Goal: Information Seeking & Learning: Learn about a topic

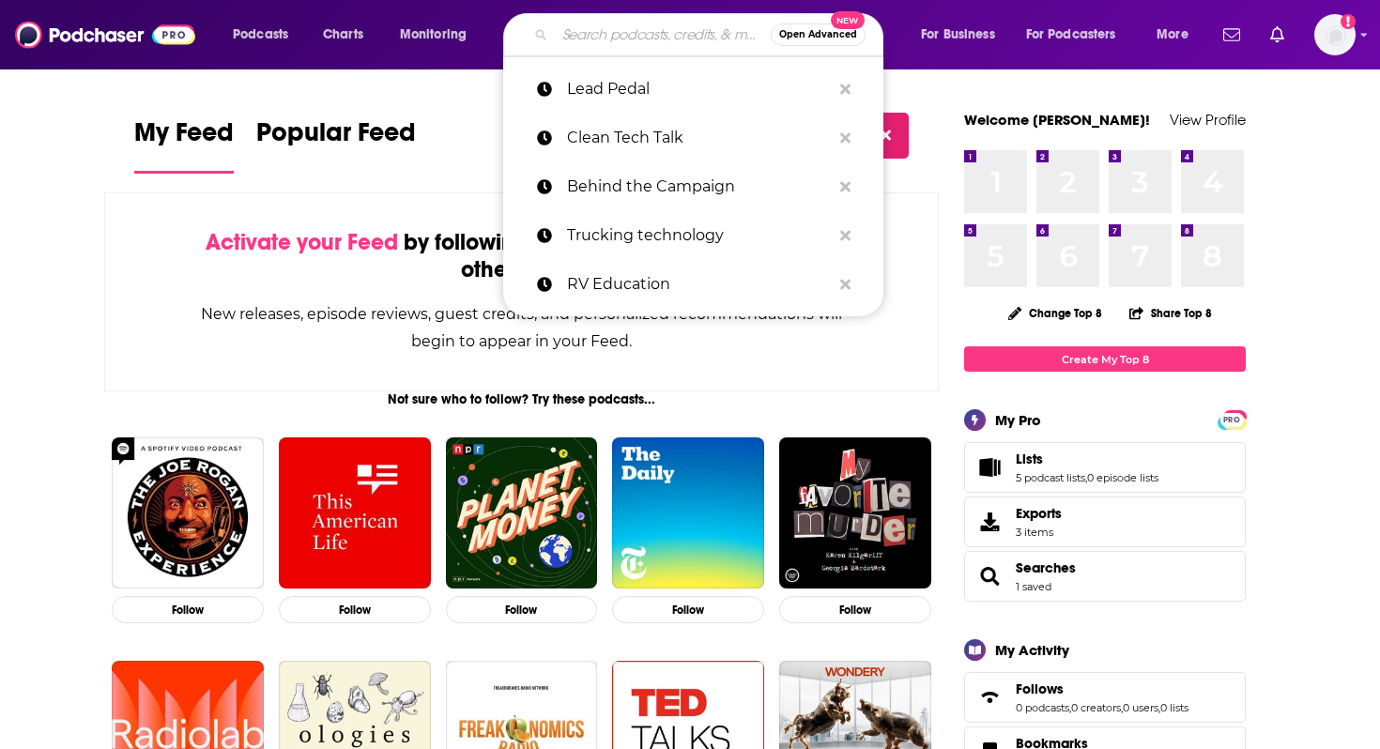
click at [576, 37] on input "Search podcasts, credits, & more..." at bounding box center [663, 35] width 216 height 30
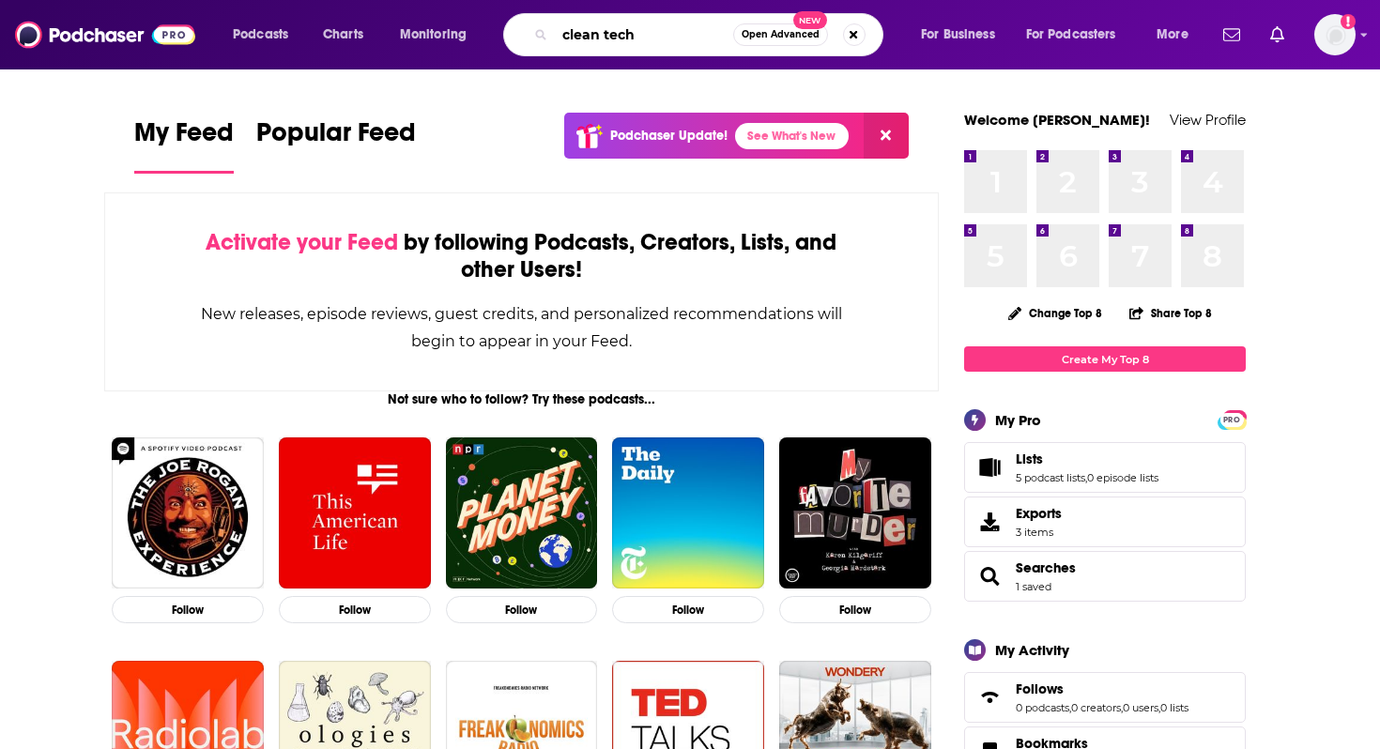
type input "clean tech"
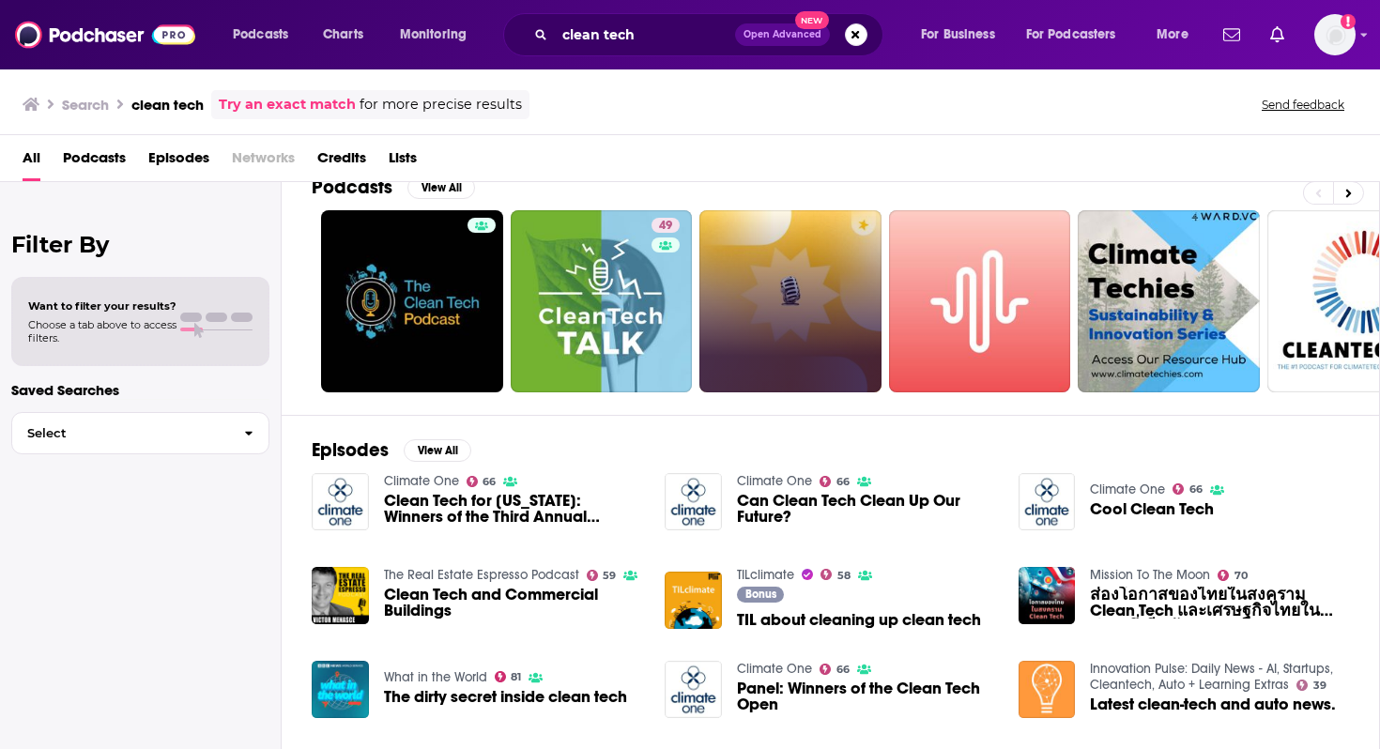
scroll to position [38, 0]
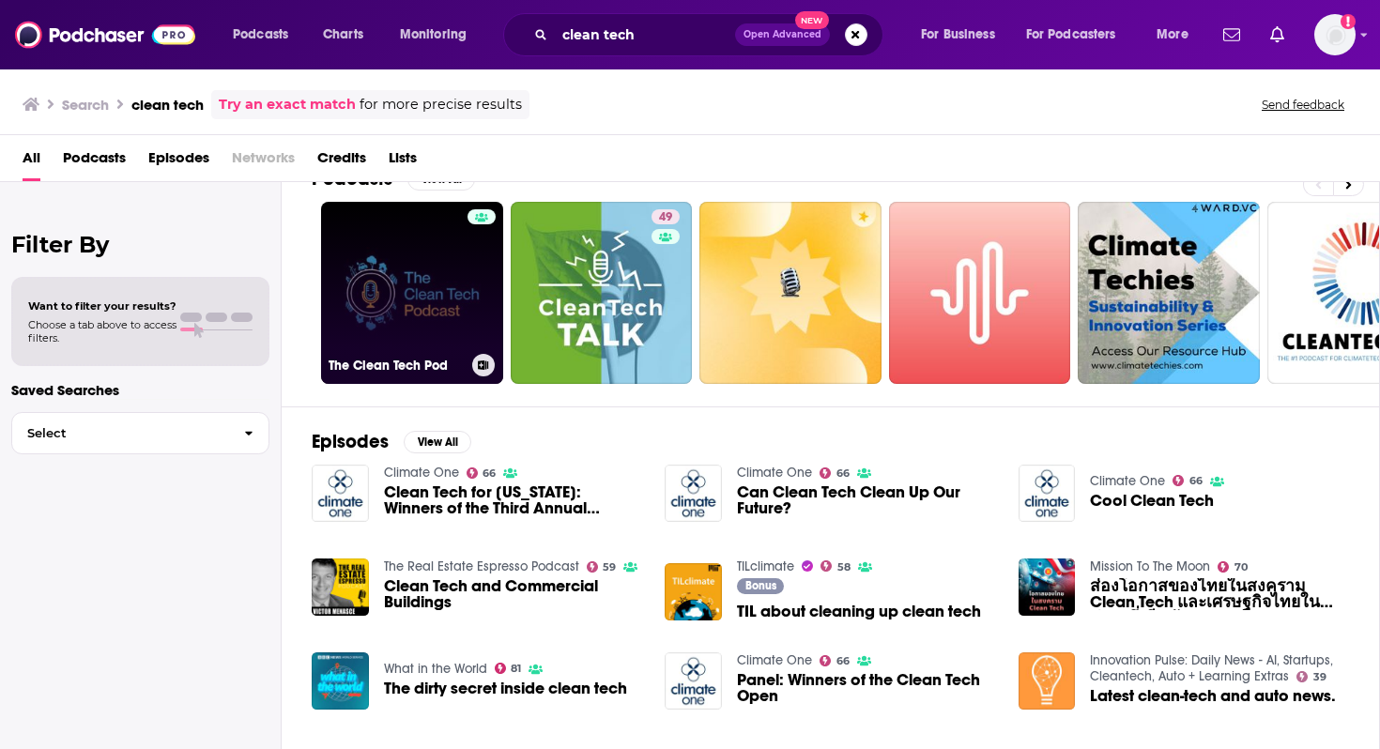
click at [445, 315] on link "The Clean Tech Pod" at bounding box center [412, 293] width 182 height 182
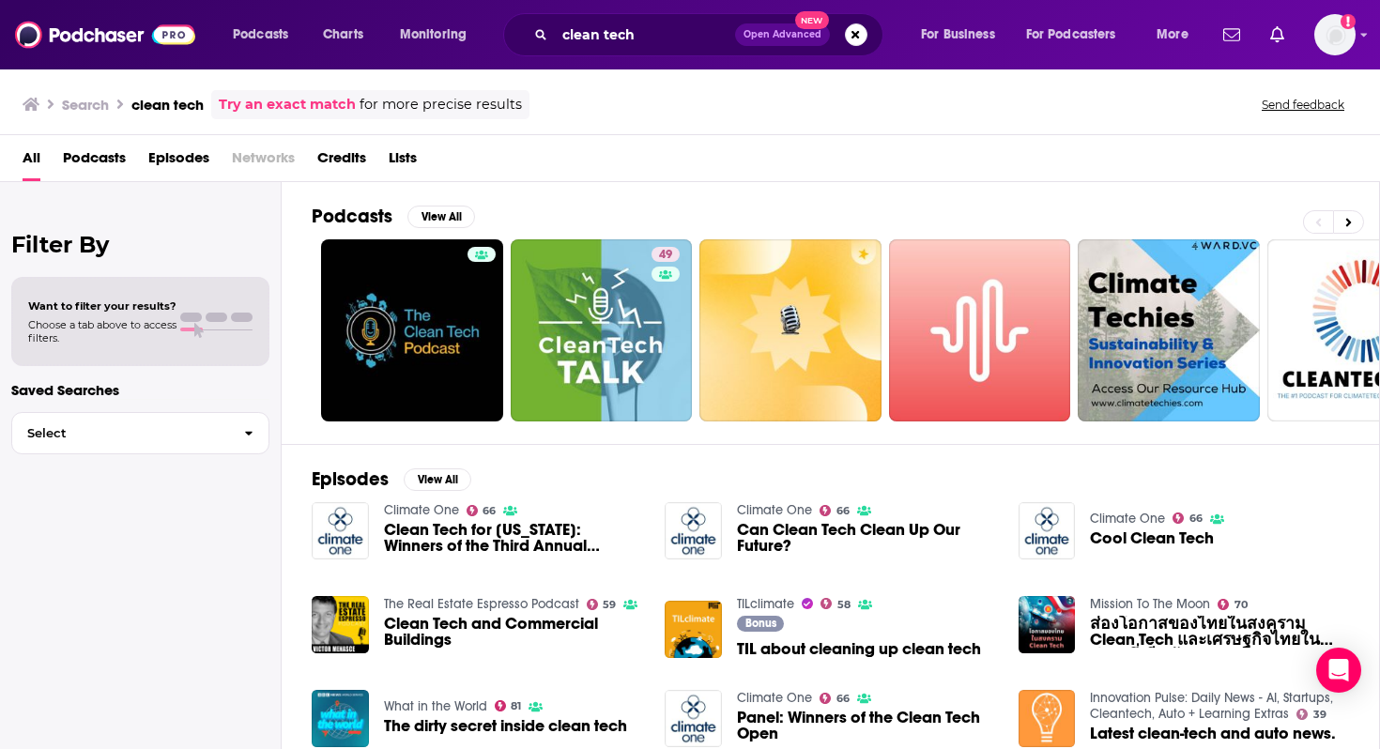
click at [190, 158] on span "Episodes" at bounding box center [178, 162] width 61 height 38
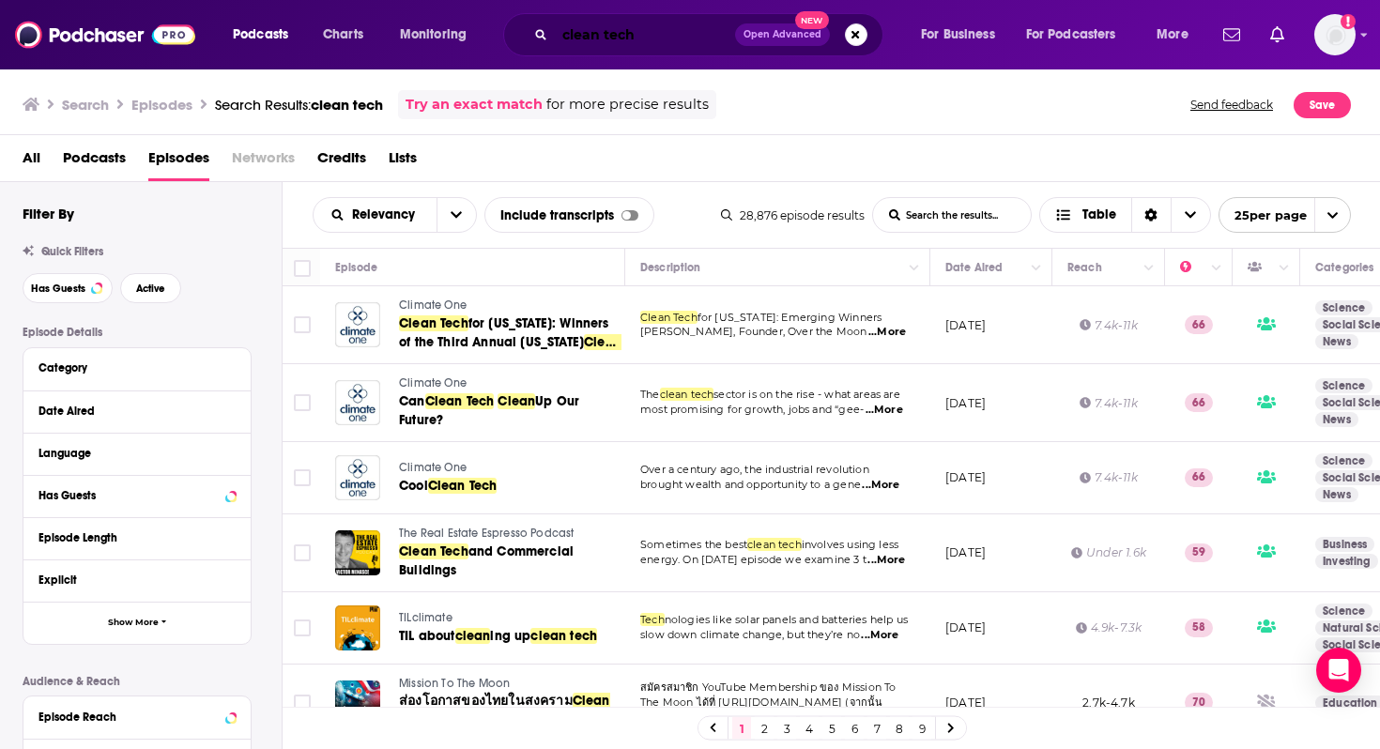
click at [642, 28] on input "clean tech" at bounding box center [645, 35] width 180 height 30
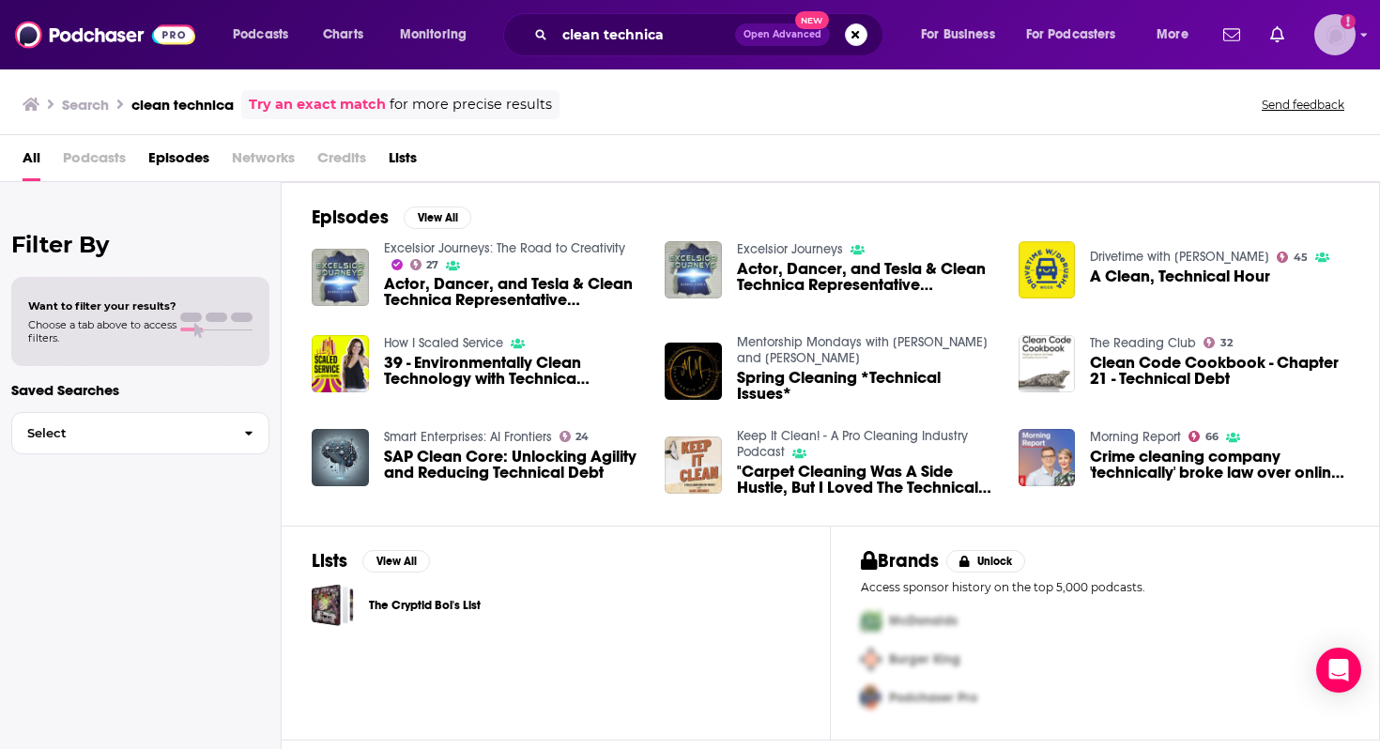
click at [1344, 23] on icon "Add a profile image" at bounding box center [1348, 21] width 15 height 15
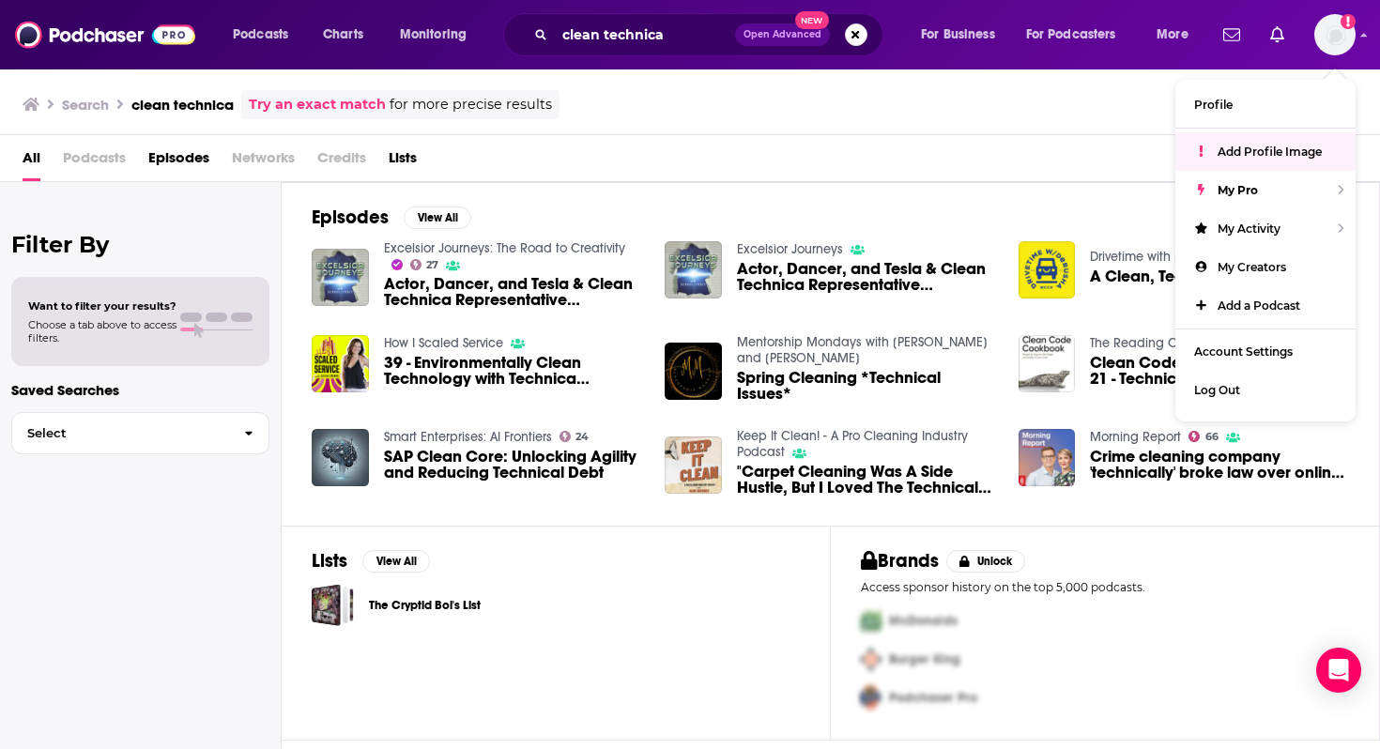
click at [1040, 125] on div "Search clean technica Try an exact match for more precise results Send feedback" at bounding box center [690, 102] width 1380 height 68
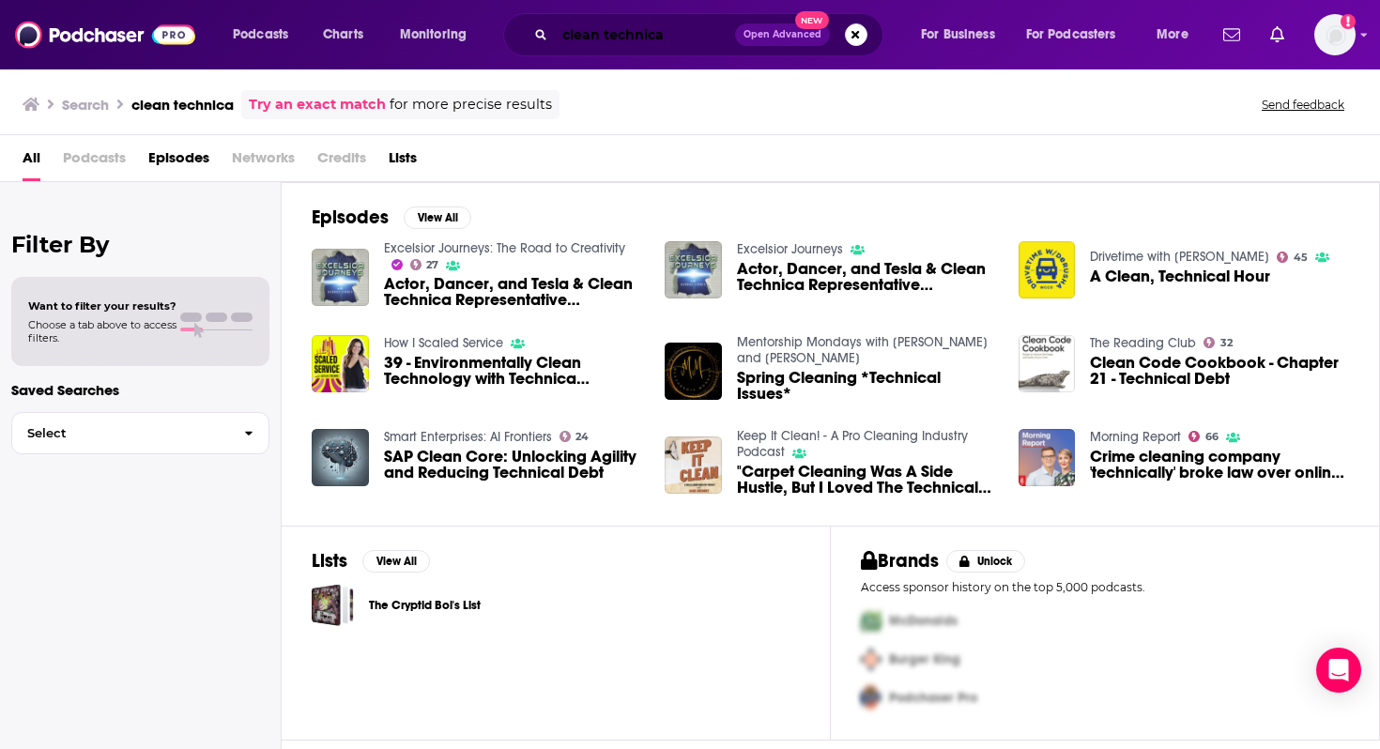
click at [675, 45] on input "clean technica" at bounding box center [645, 35] width 180 height 30
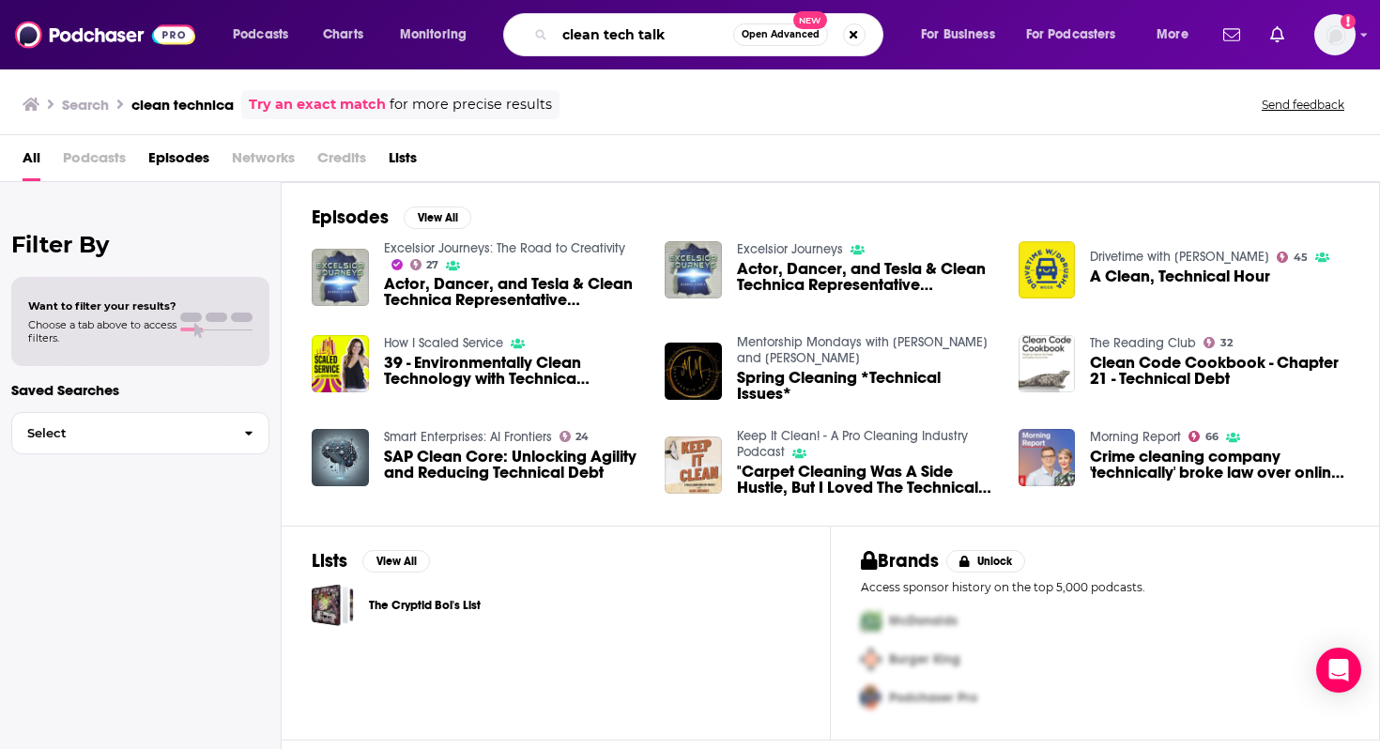
type input "clean tech talk"
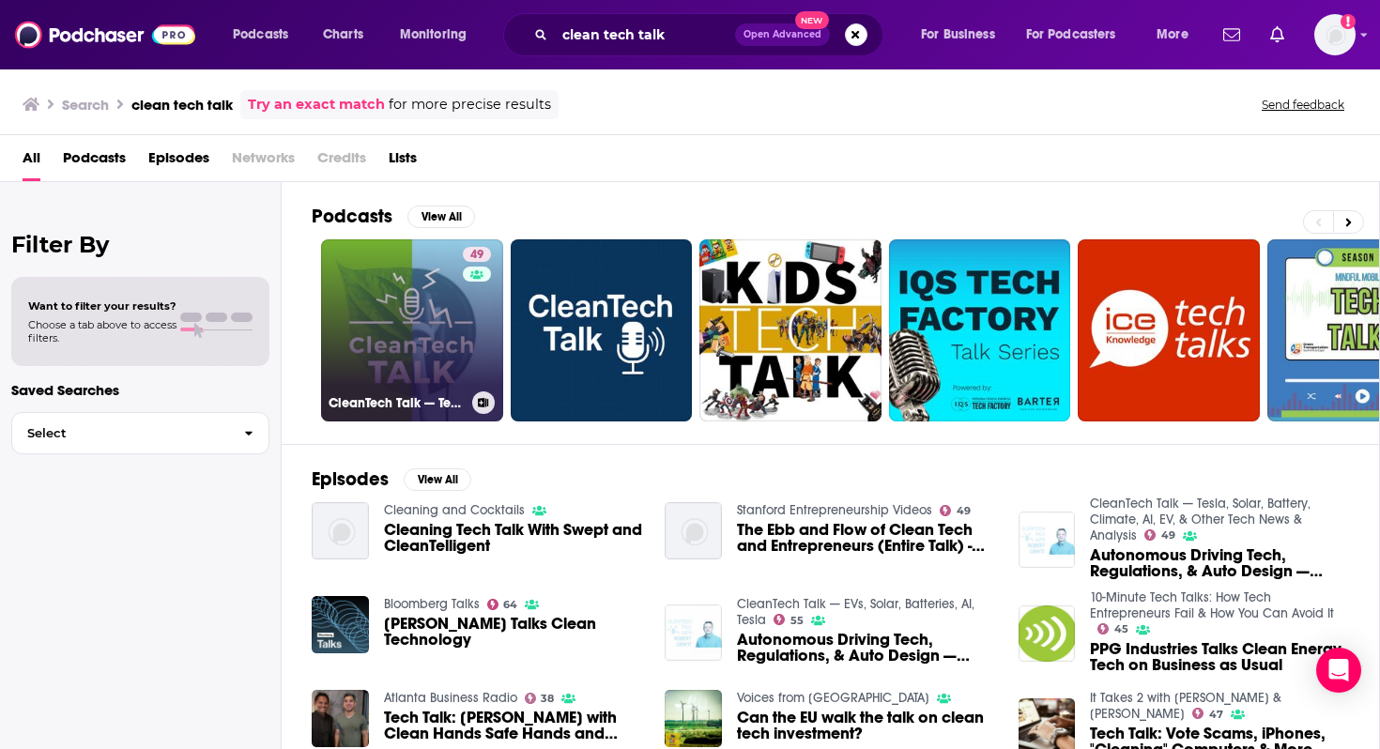
click at [420, 325] on link "49 CleanTech Talk — Tesla, Solar, Battery, Climate, AI, EV, & Other Tech News &…" at bounding box center [412, 330] width 182 height 182
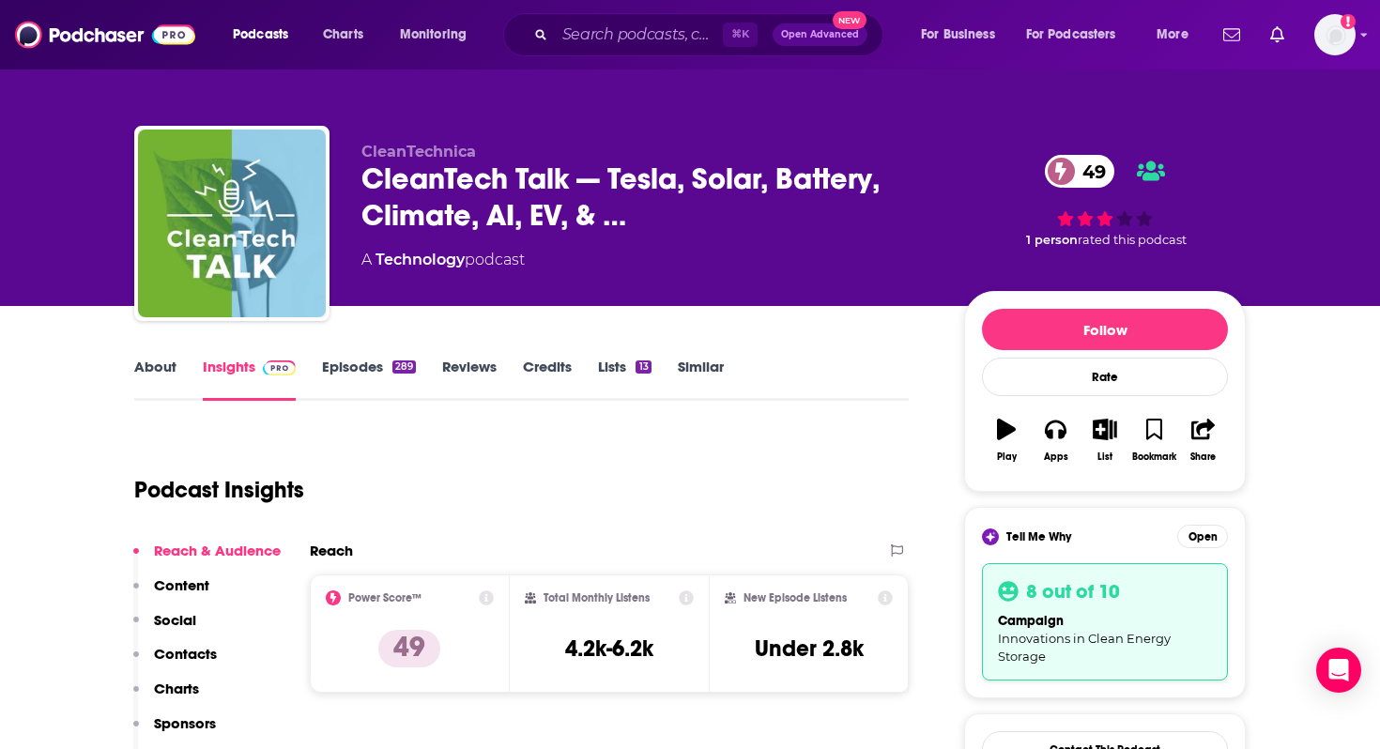
scroll to position [14, 0]
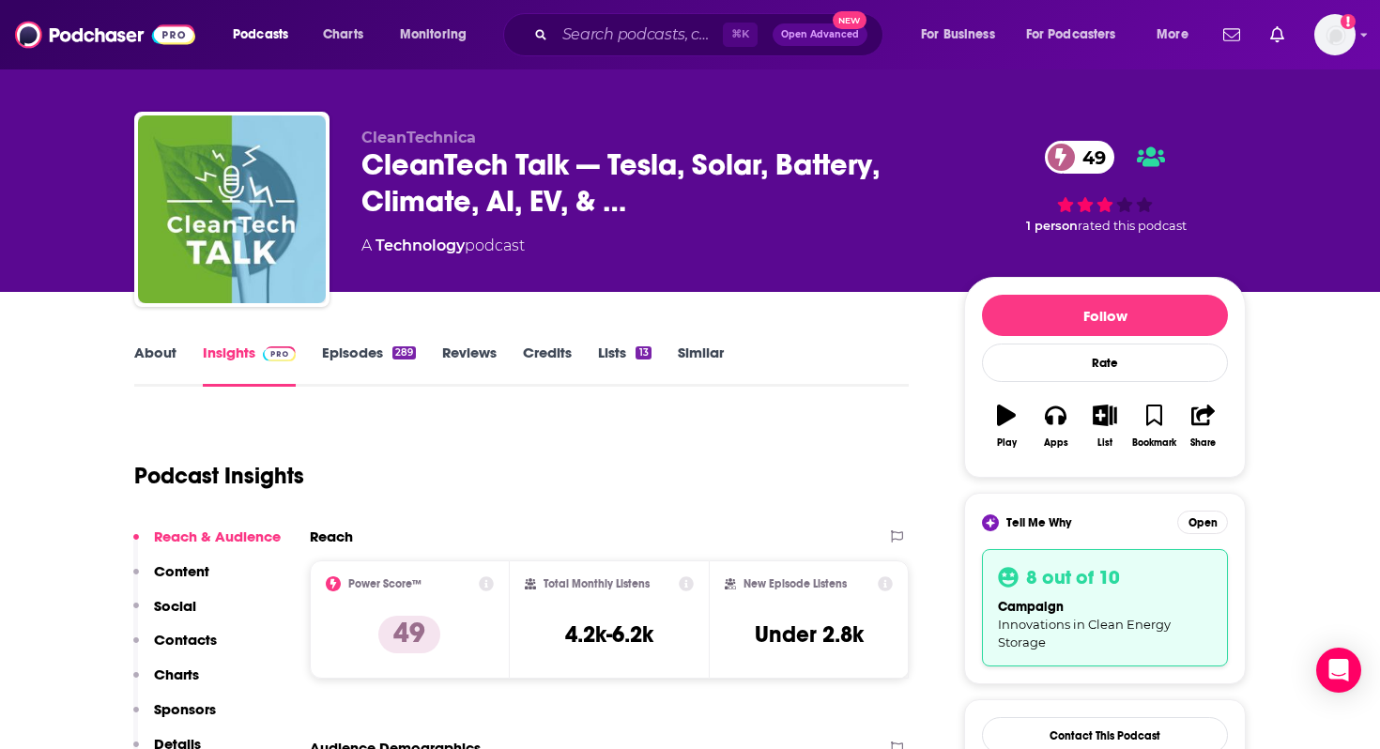
click at [371, 347] on link "Episodes 289" at bounding box center [369, 365] width 94 height 43
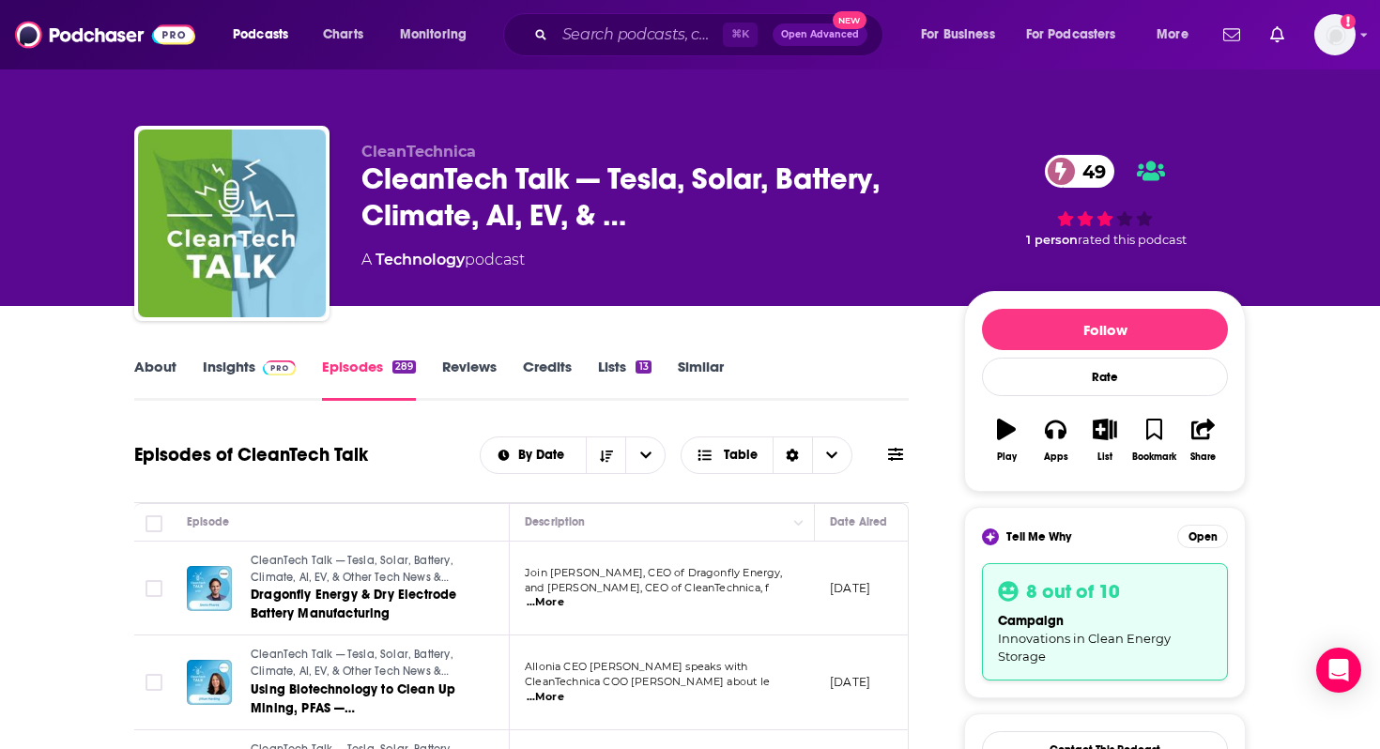
click at [234, 361] on link "Insights" at bounding box center [249, 379] width 93 height 43
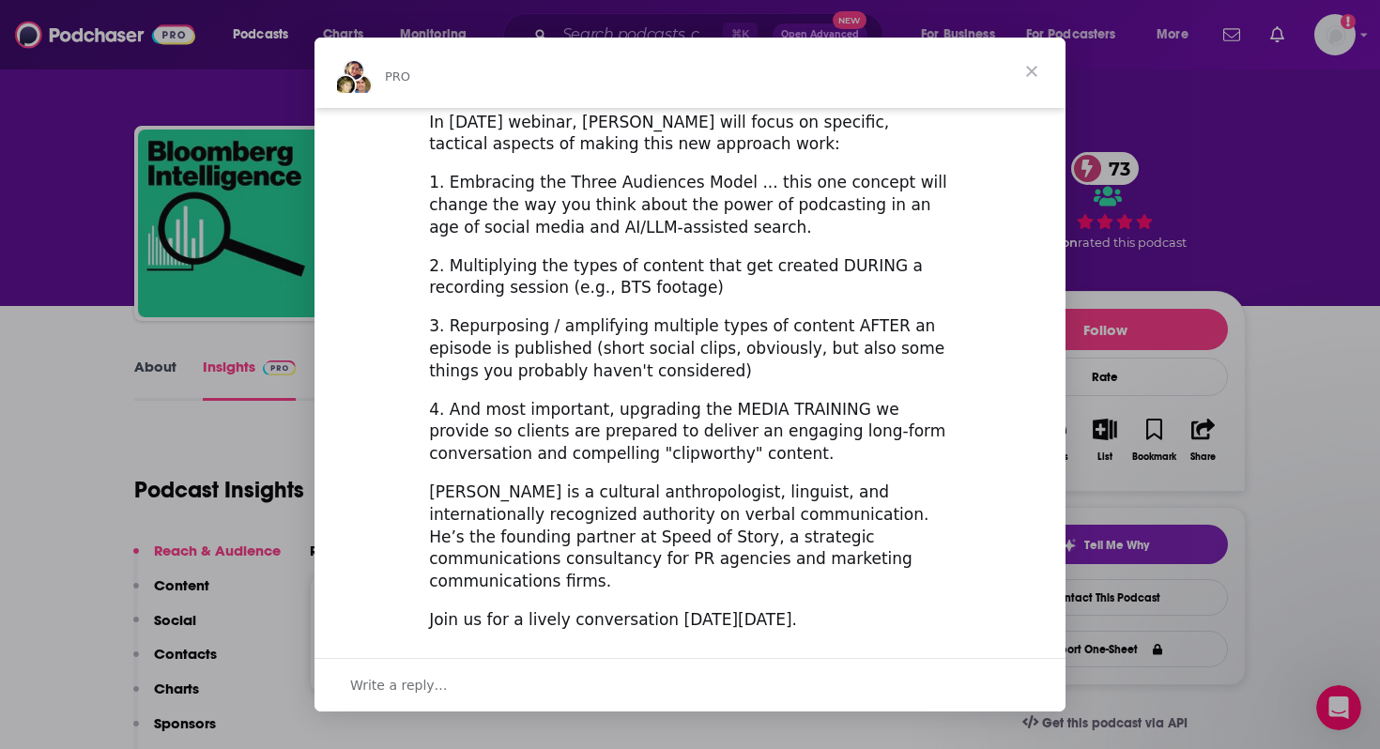
scroll to position [627, 0]
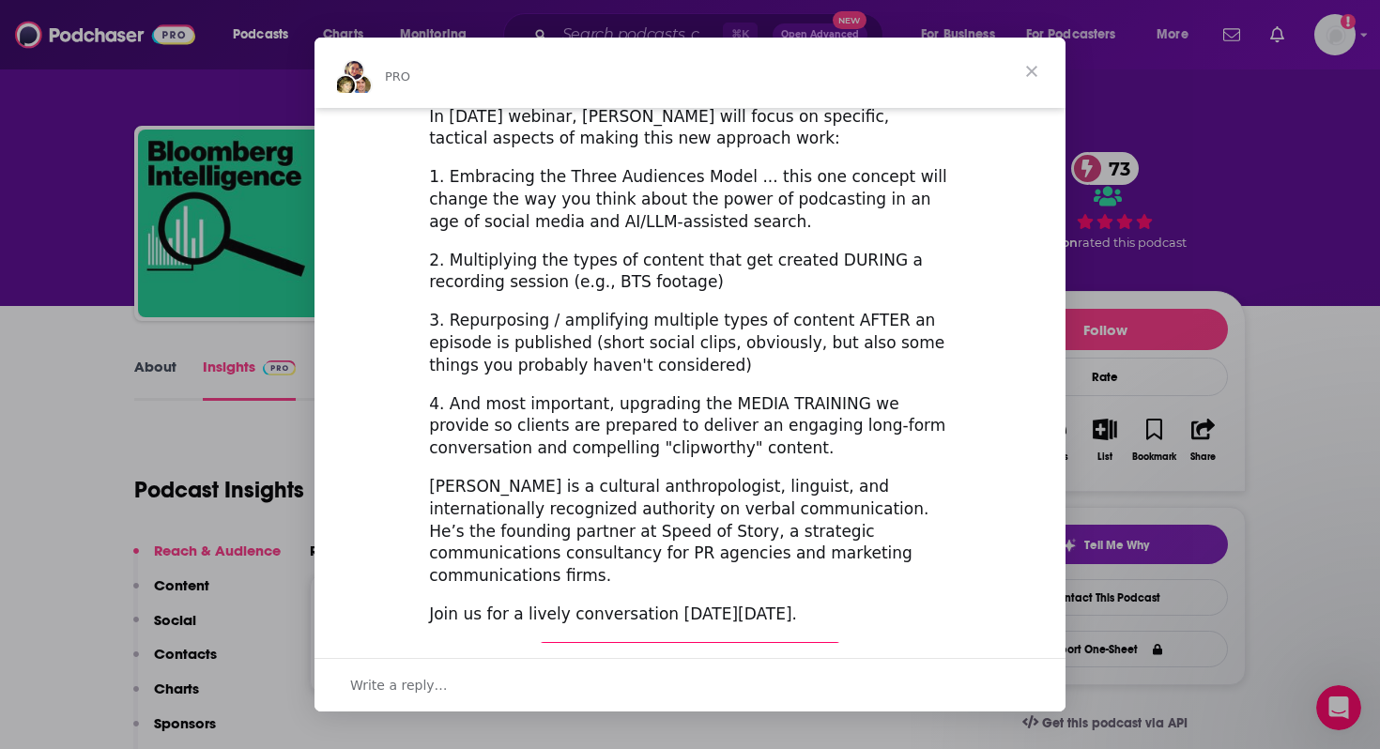
click at [692, 651] on span "Register Here (It's Free!)" at bounding box center [689, 660] width 224 height 19
click at [1028, 65] on span "Close" at bounding box center [1032, 72] width 68 height 68
